Goal: Information Seeking & Learning: Check status

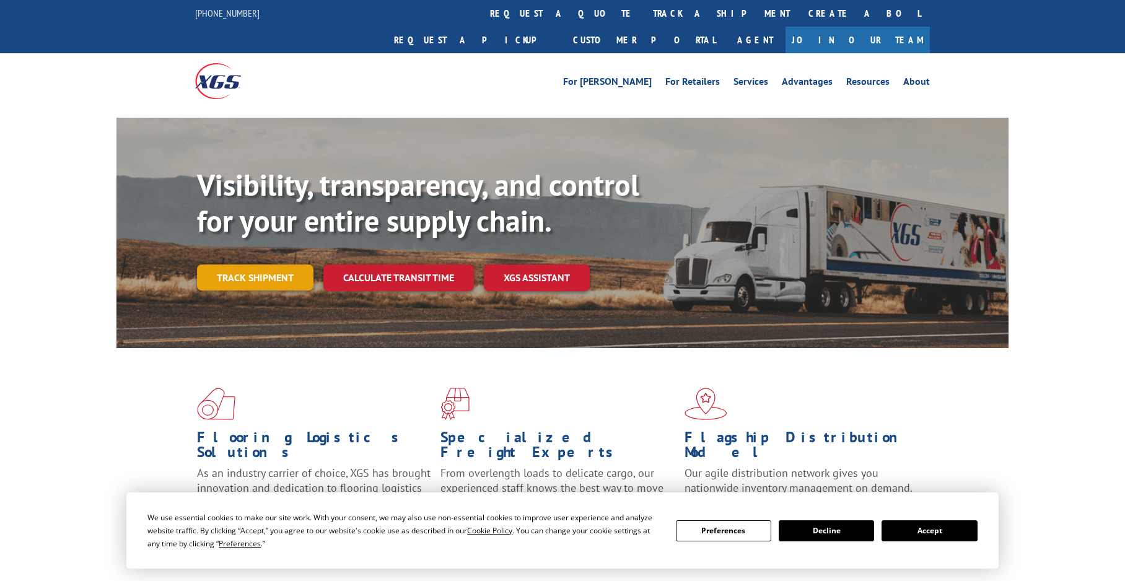
click at [245, 264] on link "Track shipment" at bounding box center [255, 277] width 116 height 26
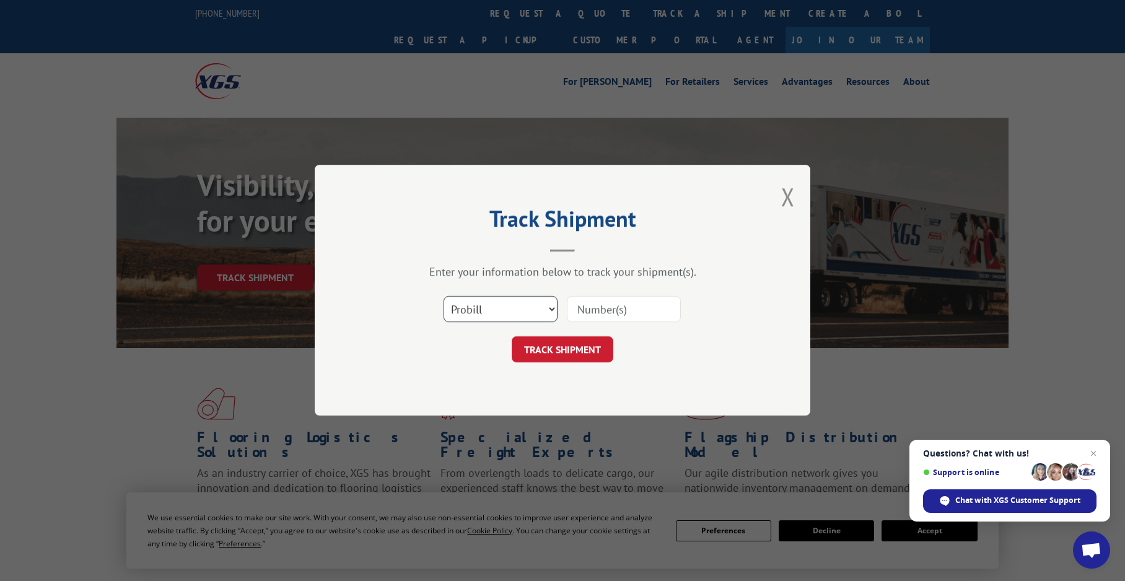
click at [551, 307] on select "Select category... Probill BOL PO" at bounding box center [500, 310] width 114 height 26
select select "bol"
click at [443, 297] on select "Select category... Probill BOL PO" at bounding box center [500, 310] width 114 height 26
click at [582, 307] on input at bounding box center [624, 310] width 114 height 26
type input "315171"
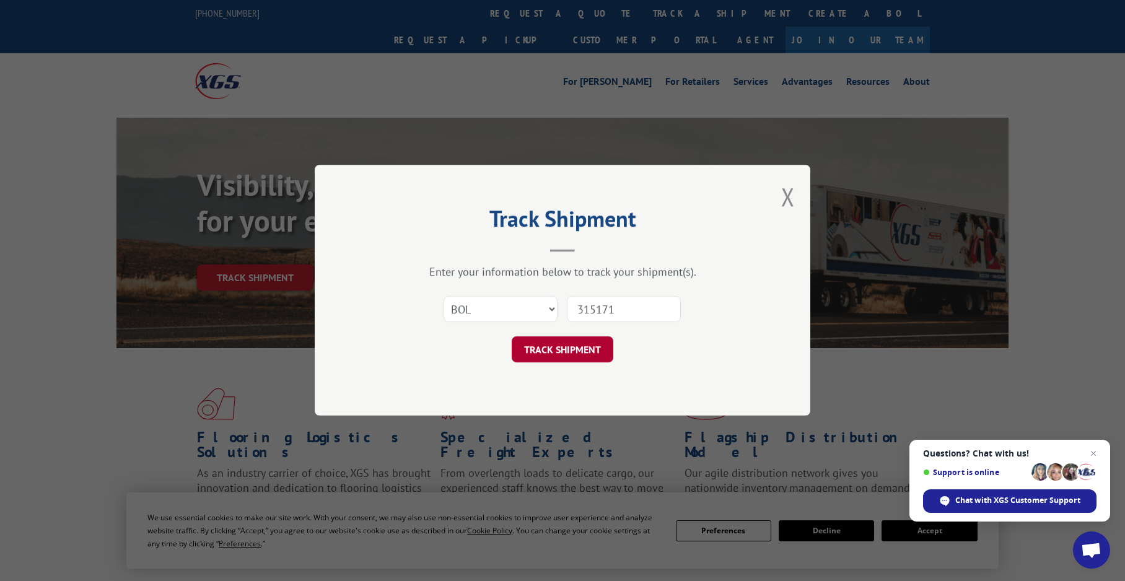
click at [572, 349] on button "TRACK SHIPMENT" at bounding box center [563, 350] width 102 height 26
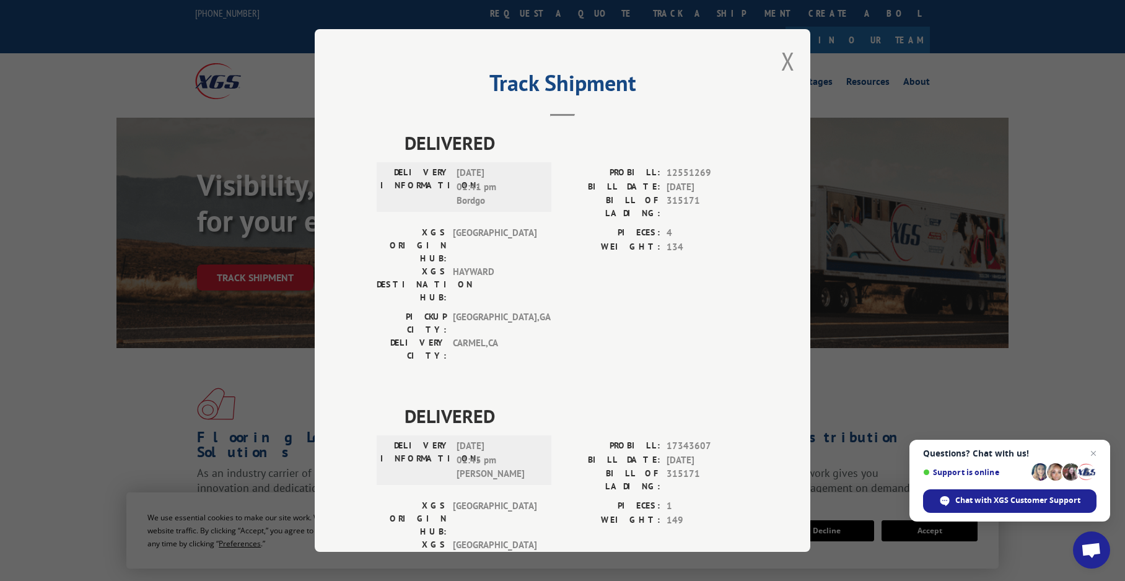
click at [707, 503] on div "DELIVERED DELIVERY INFORMATION: [DATE] 01:41 pm Bordgo PROBILL: 12551269 BILL D…" at bounding box center [563, 402] width 372 height 546
click at [785, 66] on button "Close modal" at bounding box center [788, 61] width 14 height 33
